Goal: Find specific page/section: Find specific page/section

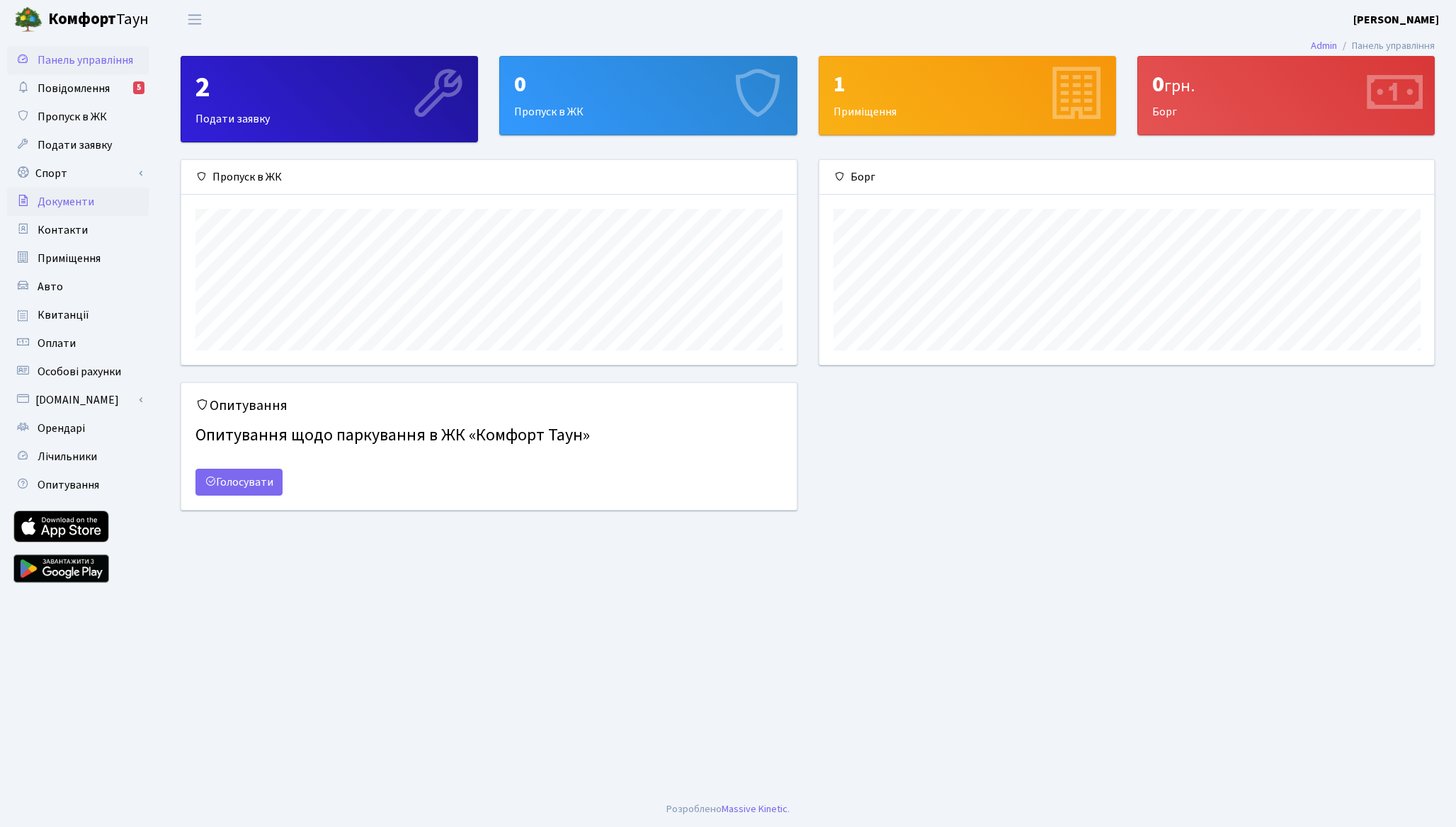
scroll to position [205, 615]
click at [85, 100] on link "Повідомлення 5" at bounding box center [77, 89] width 141 height 28
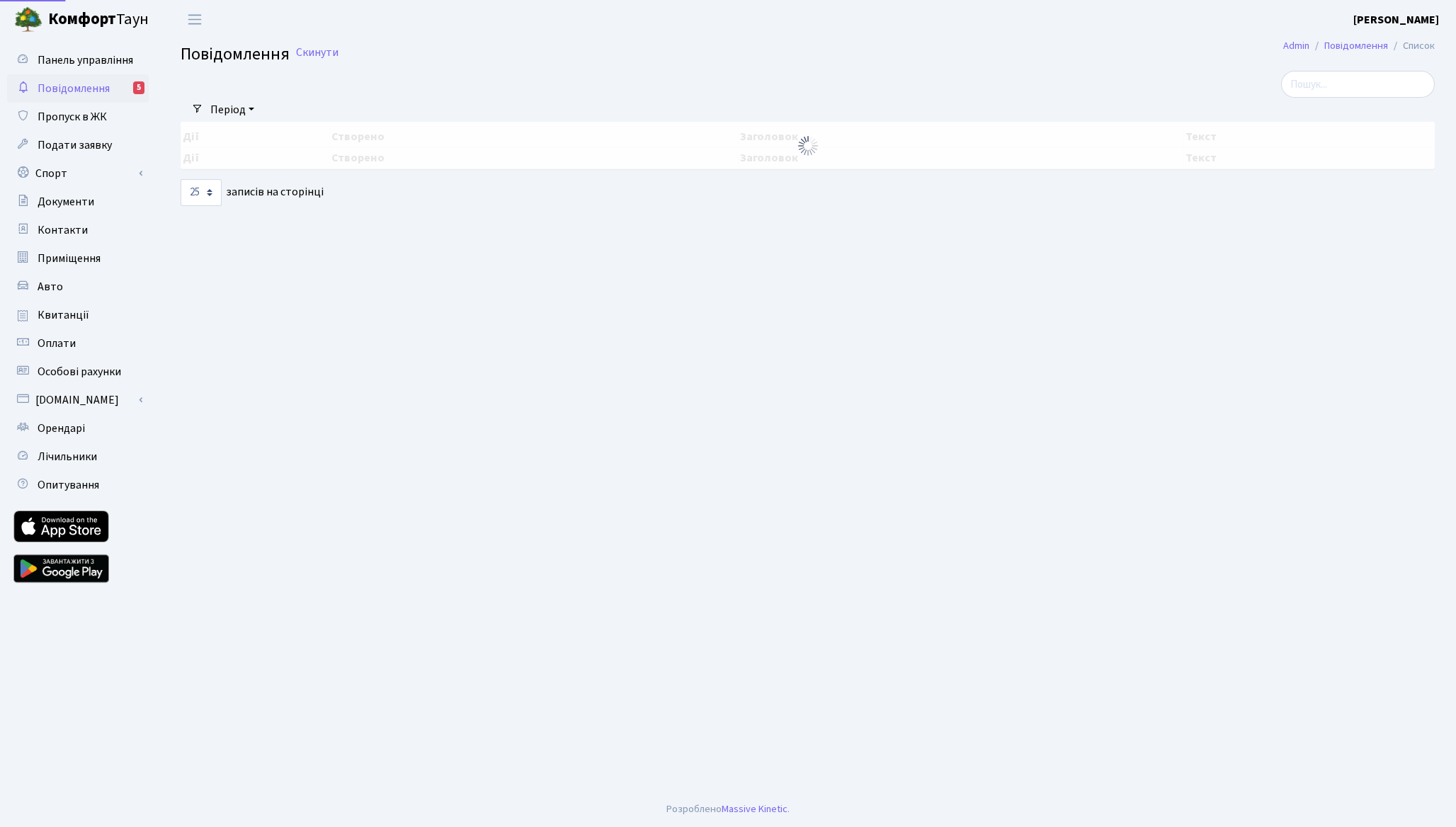
select select "25"
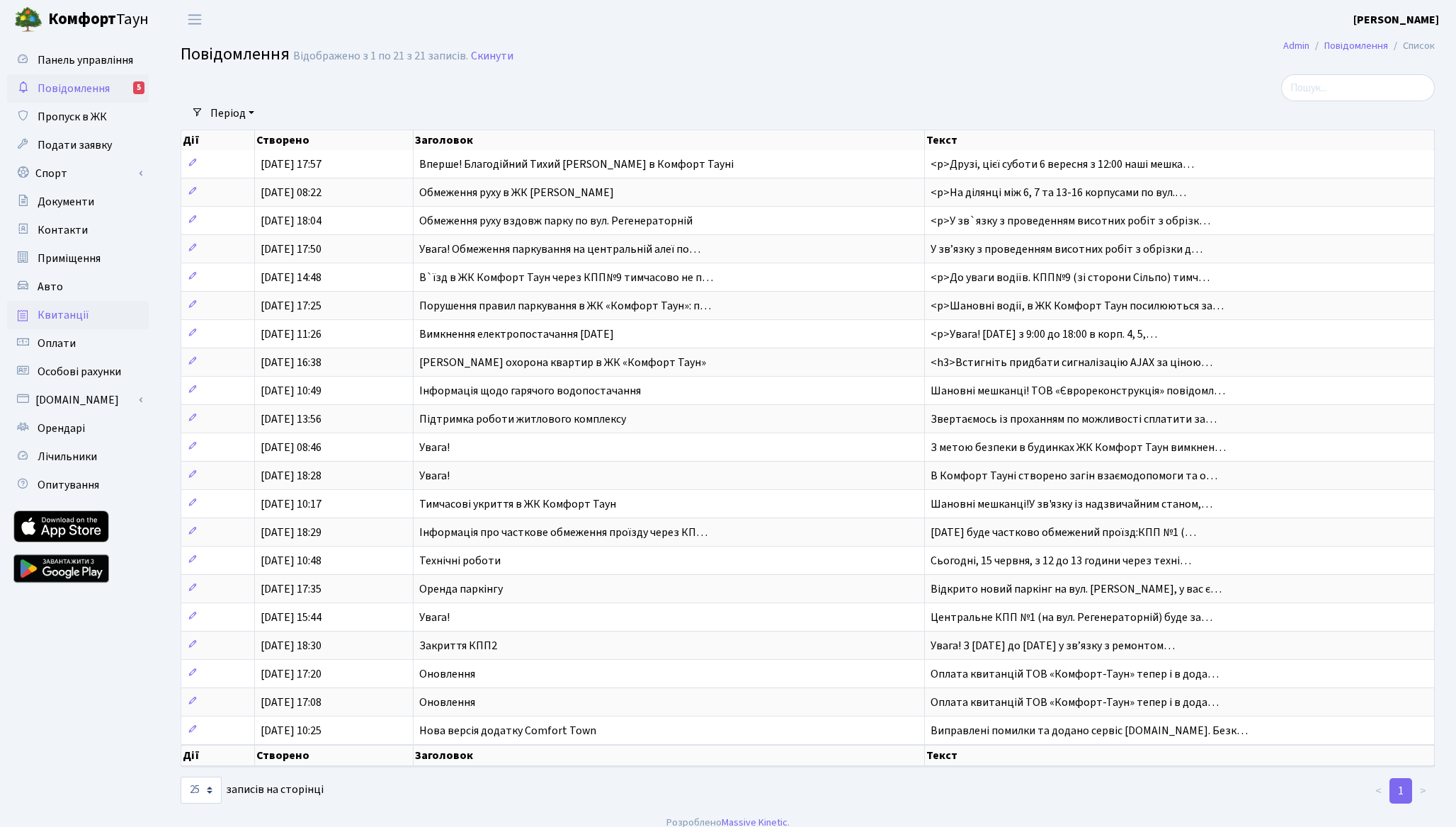
click at [95, 308] on link "Квитанції" at bounding box center [77, 315] width 141 height 28
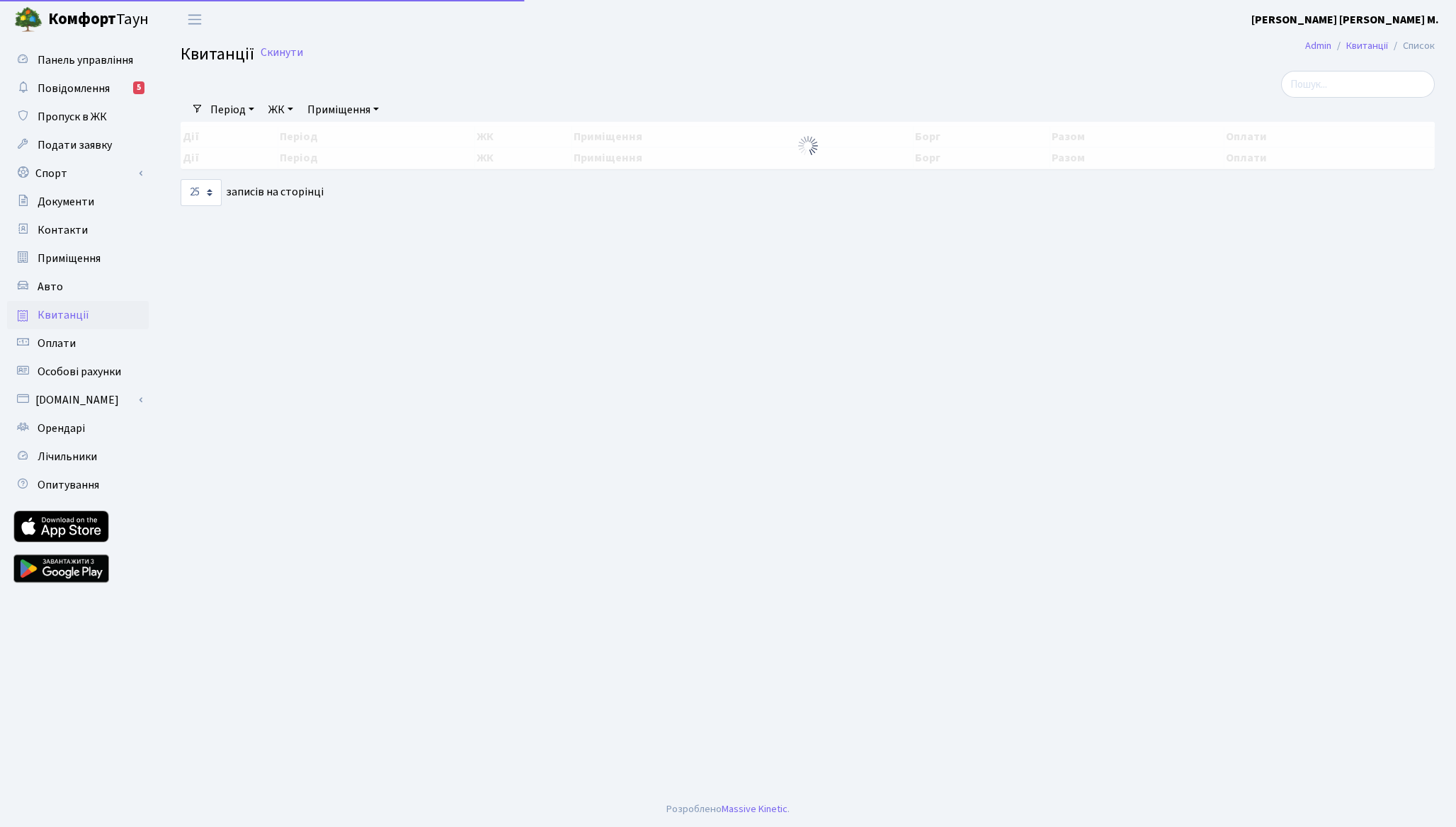
select select "25"
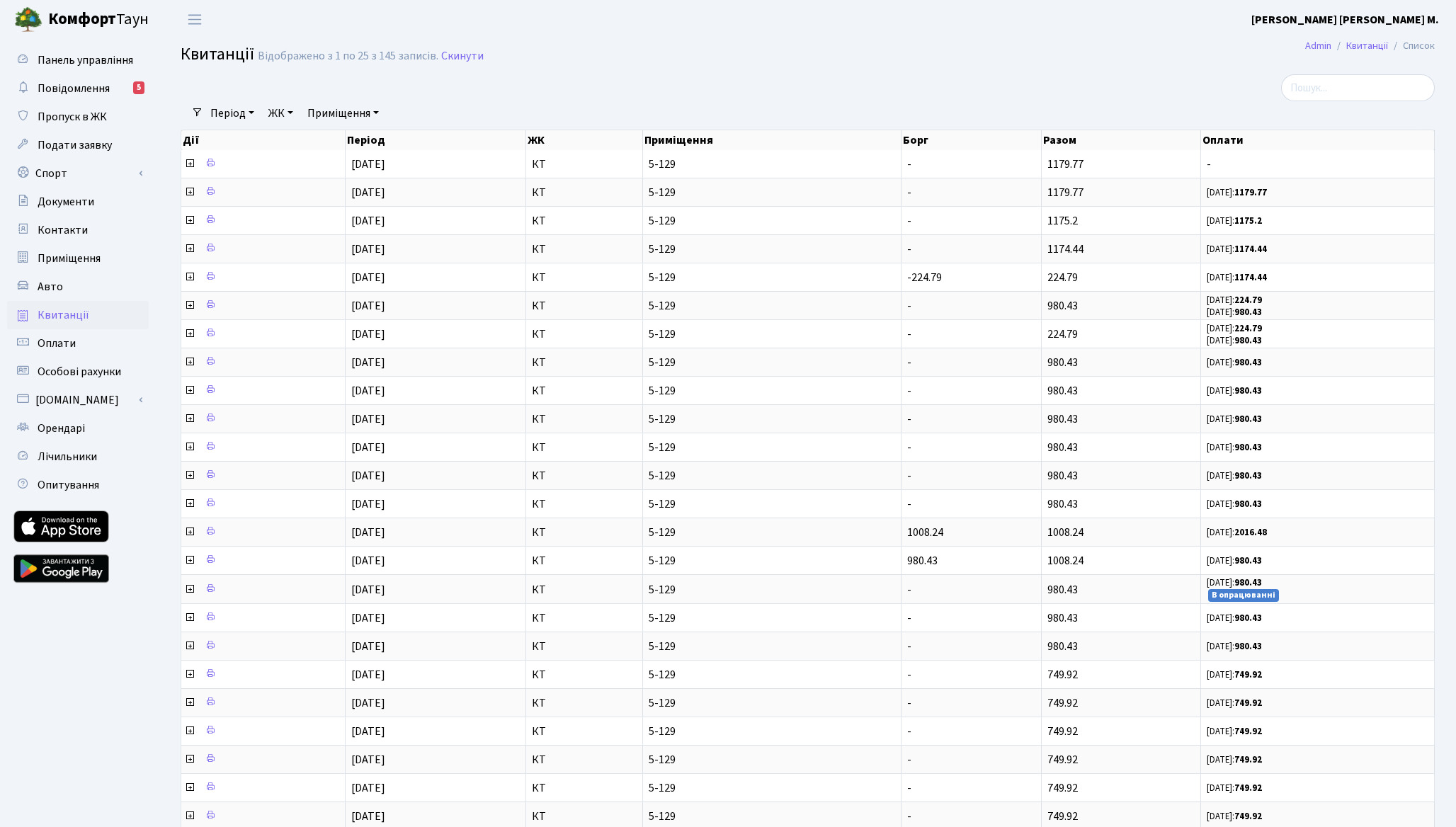
click at [100, 20] on b "Комфорт" at bounding box center [82, 19] width 68 height 22
